Goal: Transaction & Acquisition: Obtain resource

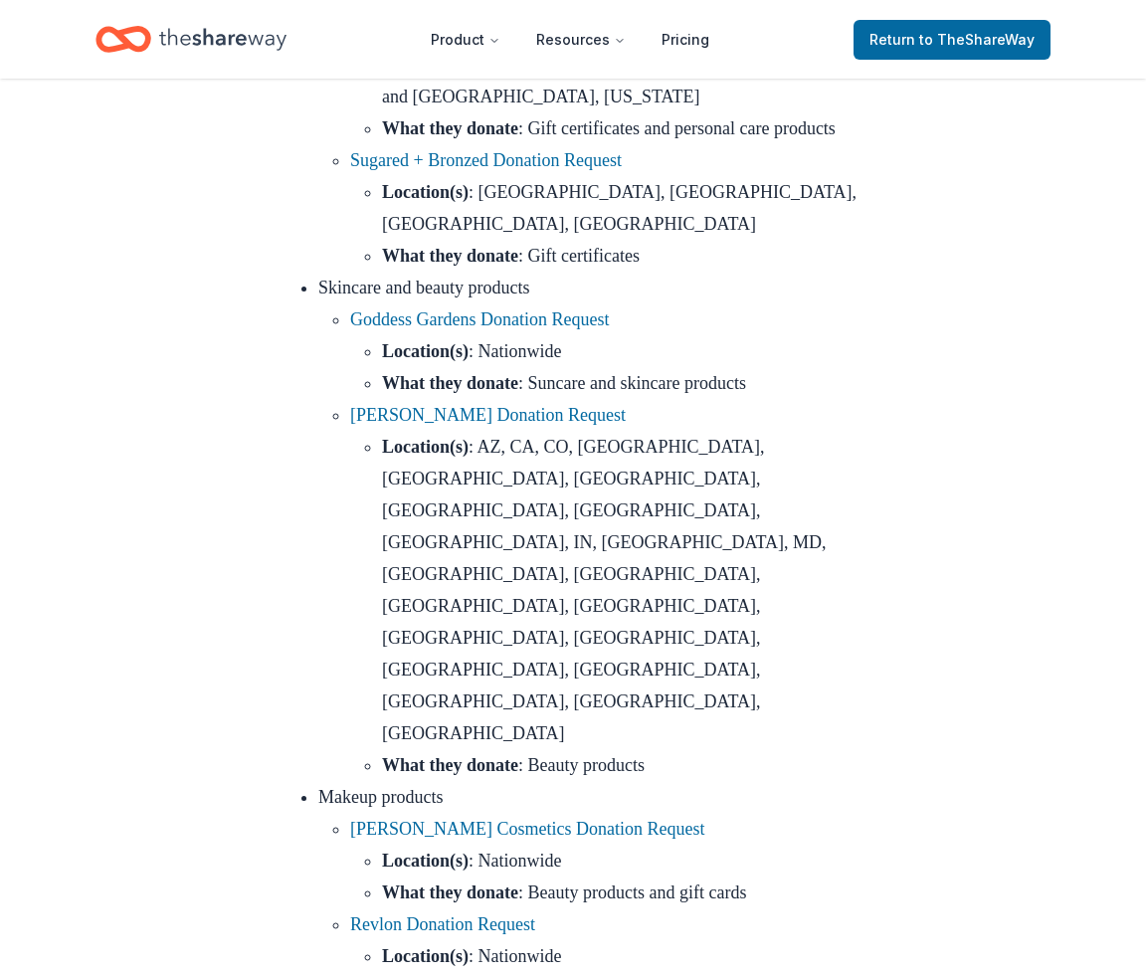
scroll to position [8041, 0]
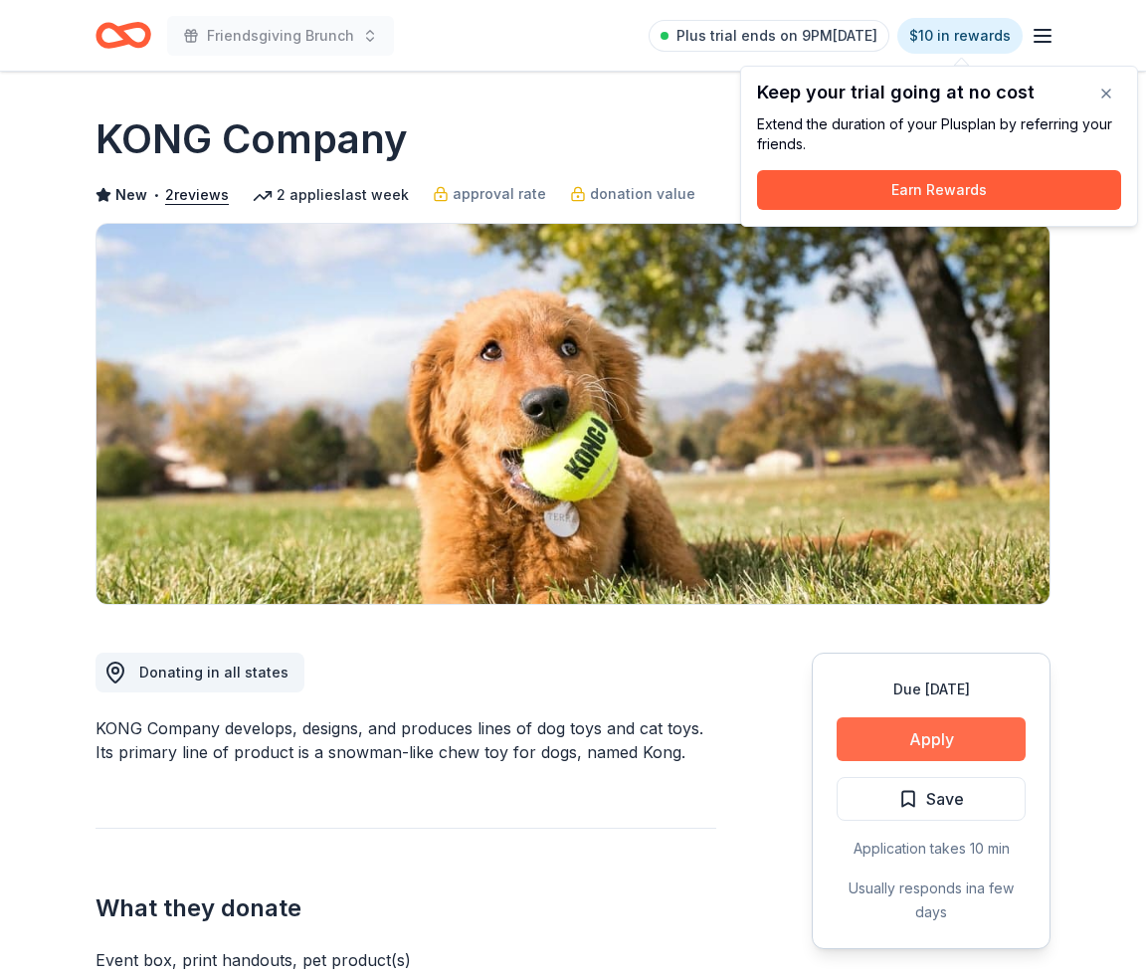
click at [935, 725] on button "Apply" at bounding box center [931, 739] width 189 height 44
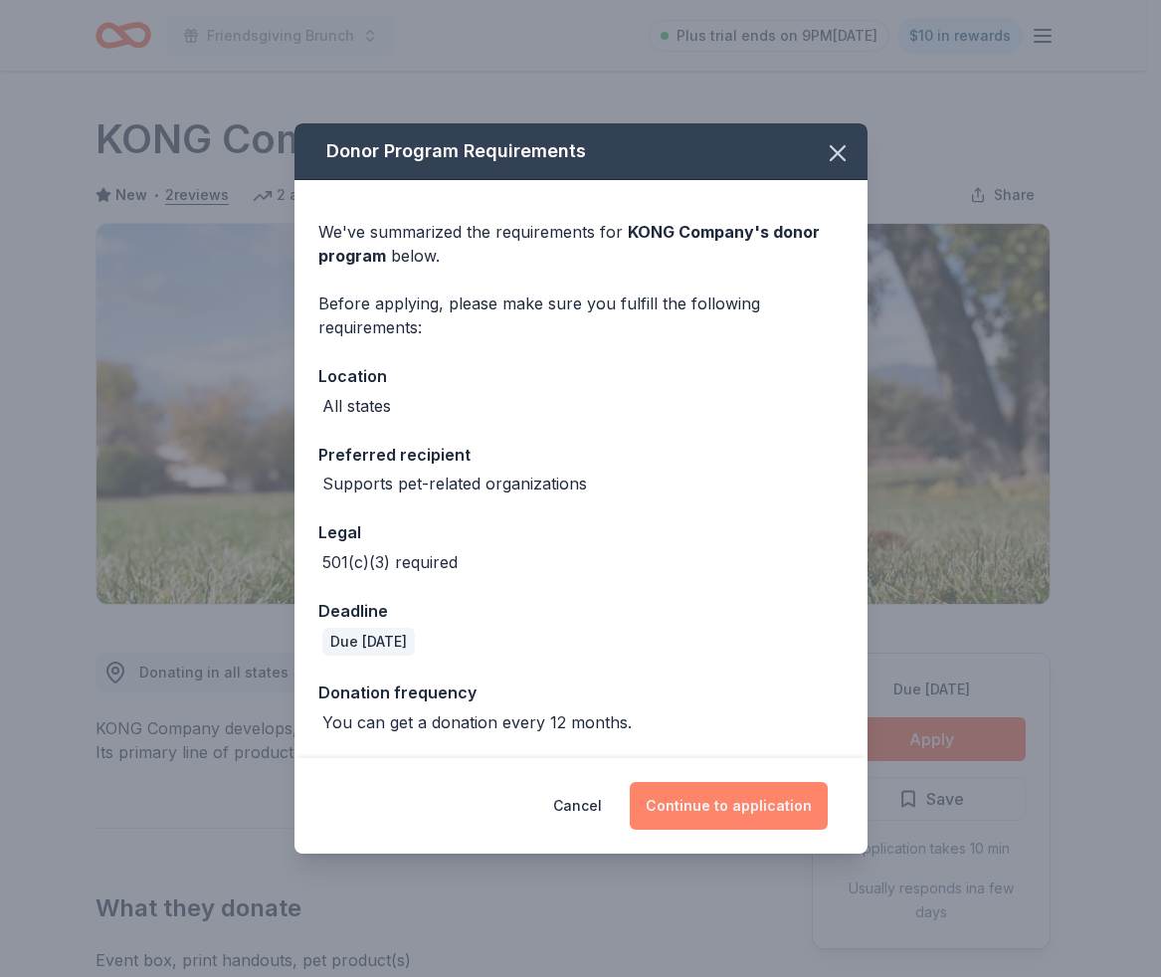
click at [688, 810] on button "Continue to application" at bounding box center [729, 806] width 198 height 48
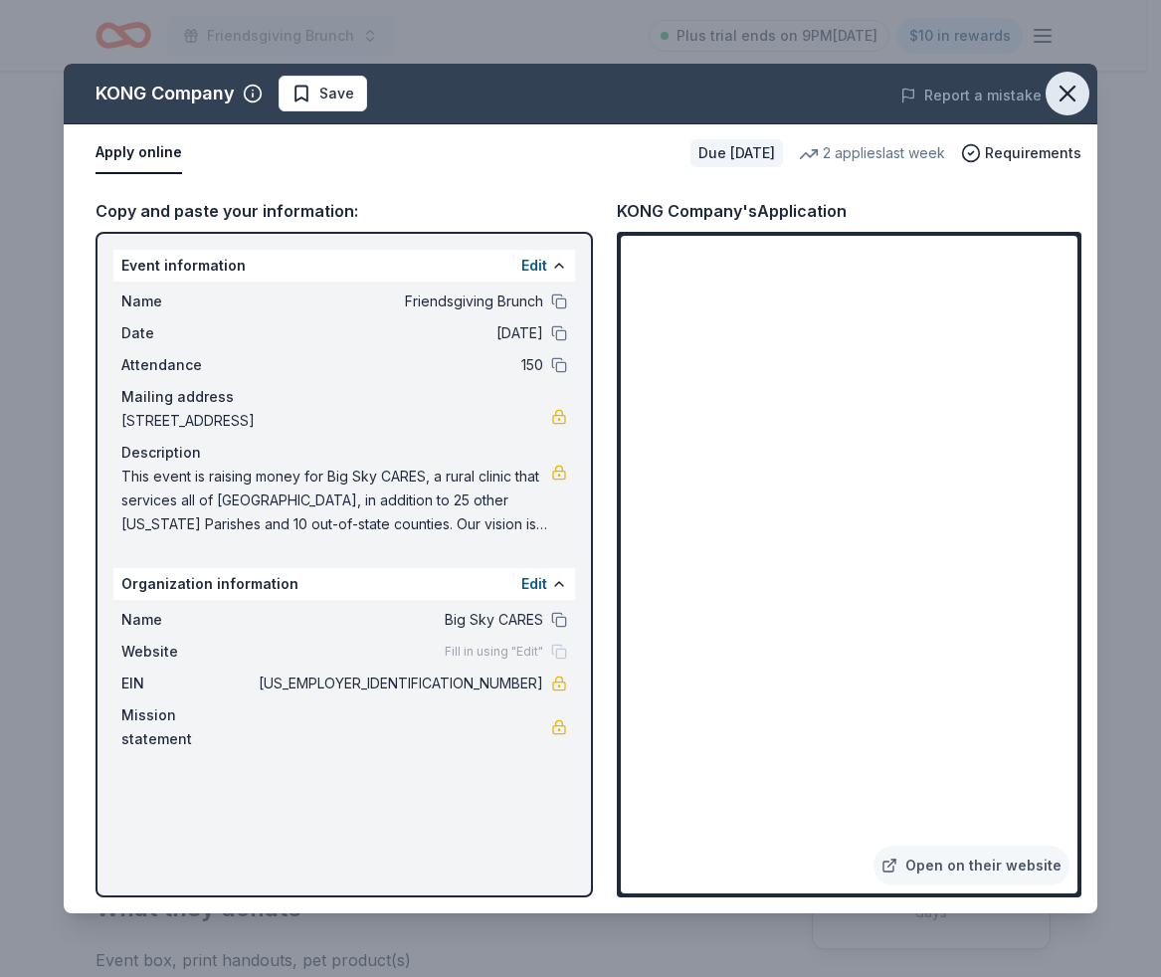
click at [1068, 100] on icon "button" at bounding box center [1068, 94] width 28 height 28
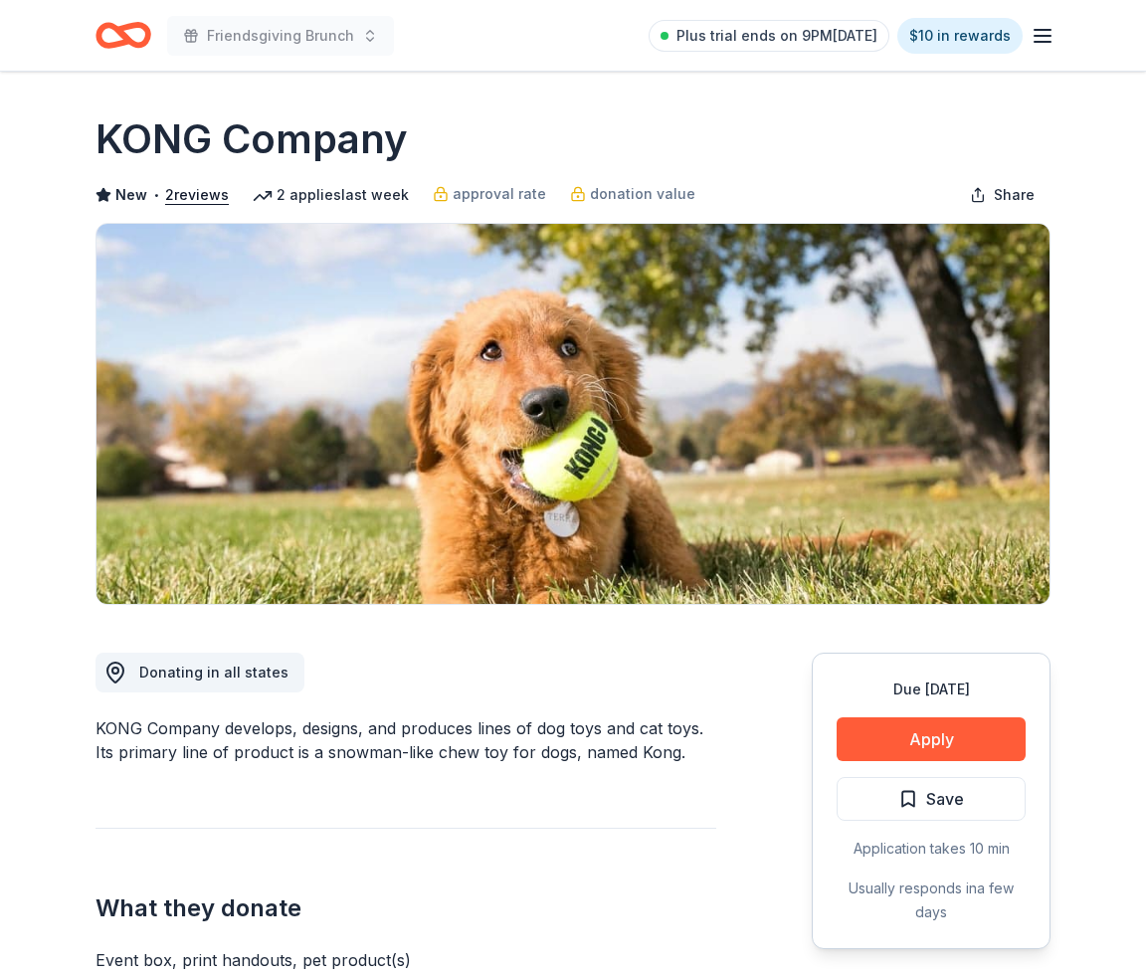
click at [948, 800] on span "Save" at bounding box center [945, 799] width 38 height 26
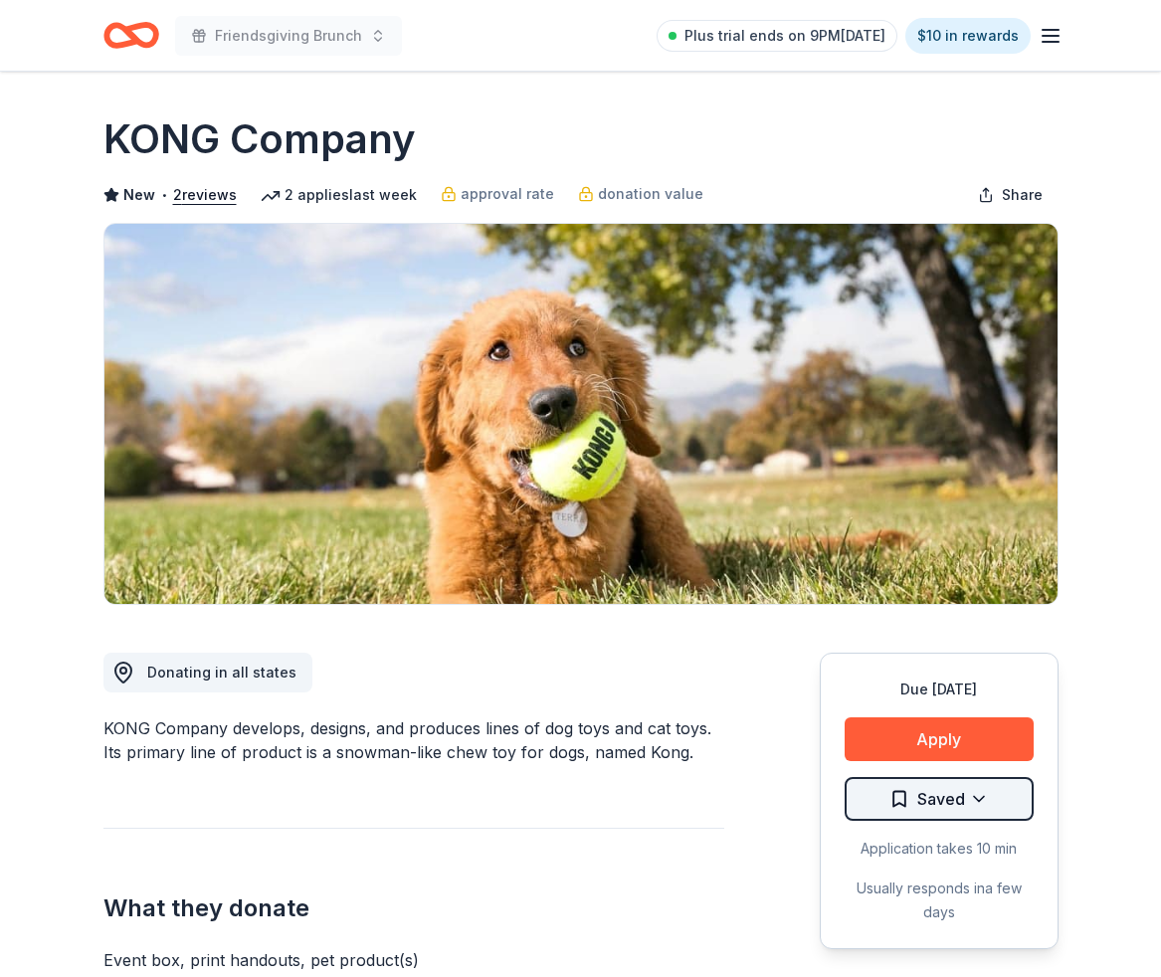
click at [974, 797] on html "Friendsgiving Brunch Plus trial ends on 9PM, 8/23 $10 in rewards Due in 27 days…" at bounding box center [580, 488] width 1161 height 977
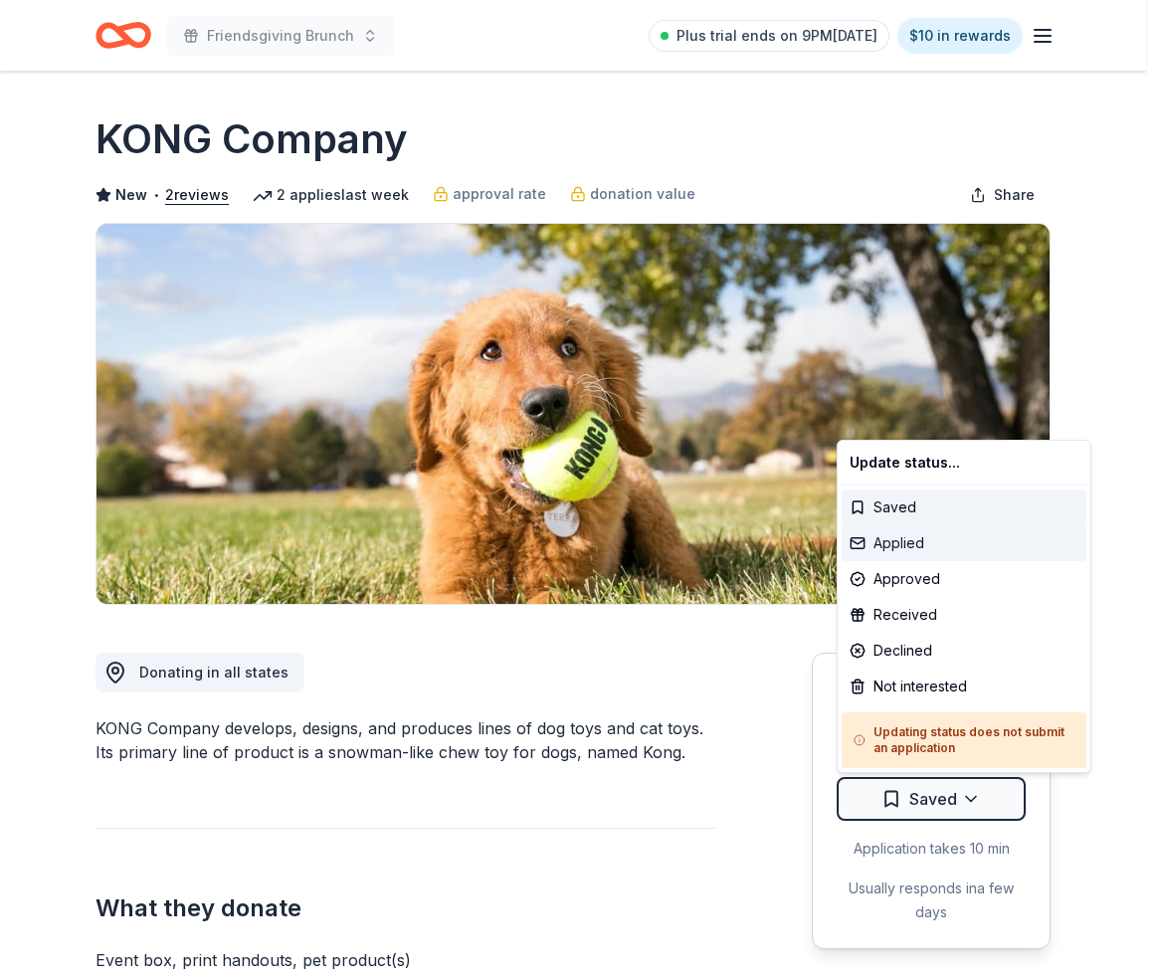
click at [949, 537] on div "Applied" at bounding box center [964, 543] width 245 height 36
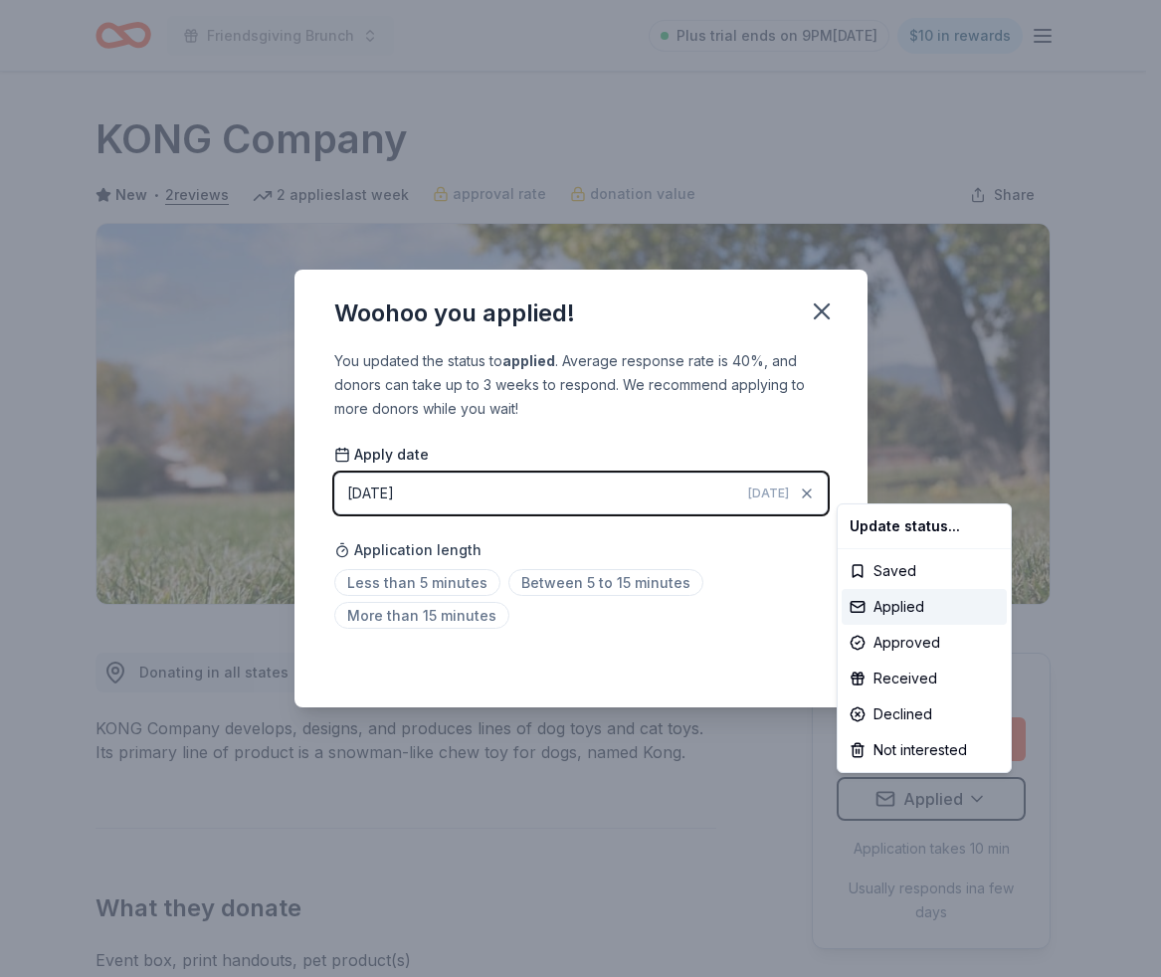
drag, startPoint x: 846, startPoint y: 370, endPoint x: 837, endPoint y: 346, distance: 25.5
click at [847, 366] on html "Friendsgiving Brunch Plus trial ends on 9PM, 8/23 $10 in rewards Due in 27 days…" at bounding box center [580, 488] width 1161 height 977
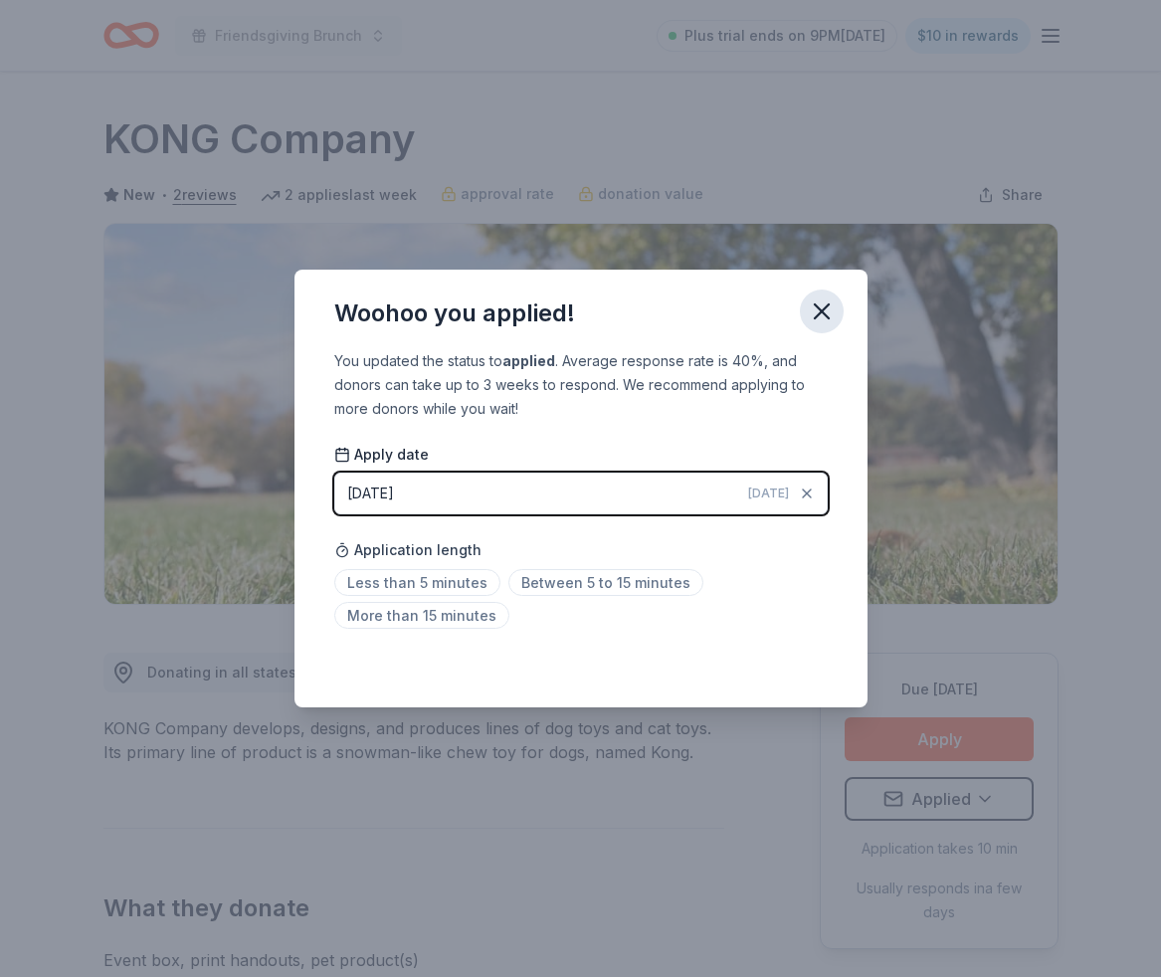
click at [825, 305] on icon "button" at bounding box center [822, 312] width 28 height 28
